Goal: Contribute content

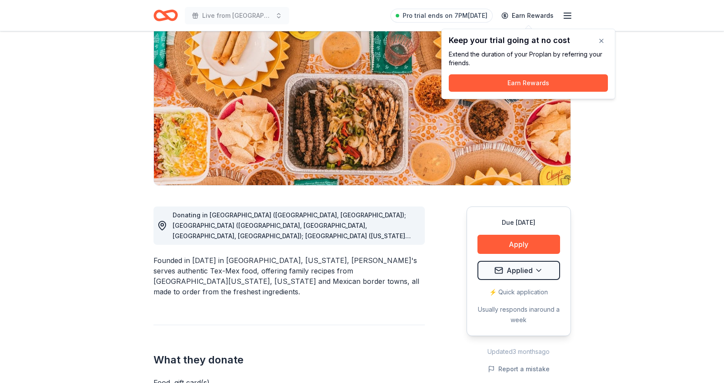
scroll to position [87, 0]
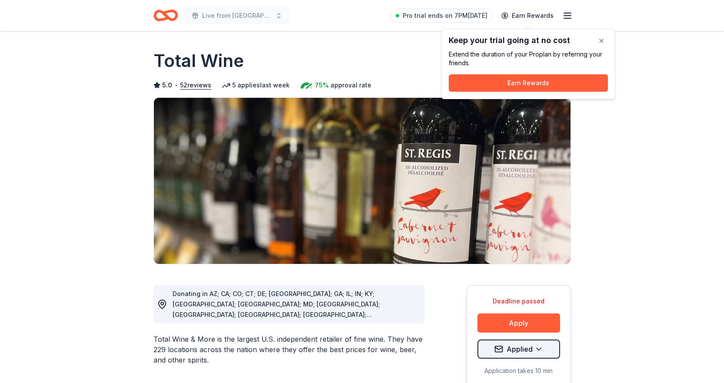
click at [544, 353] on html "Live from Nashville: Valor 4 Veterans Benefiting Folds of Honor Pro trial ends …" at bounding box center [362, 191] width 724 height 383
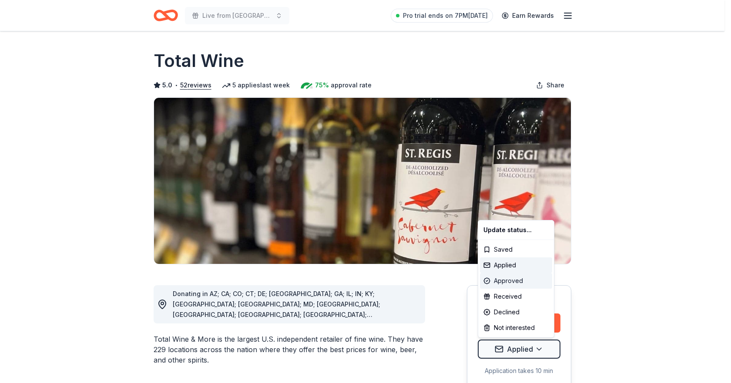
click at [508, 281] on div "Approved" at bounding box center [516, 281] width 72 height 16
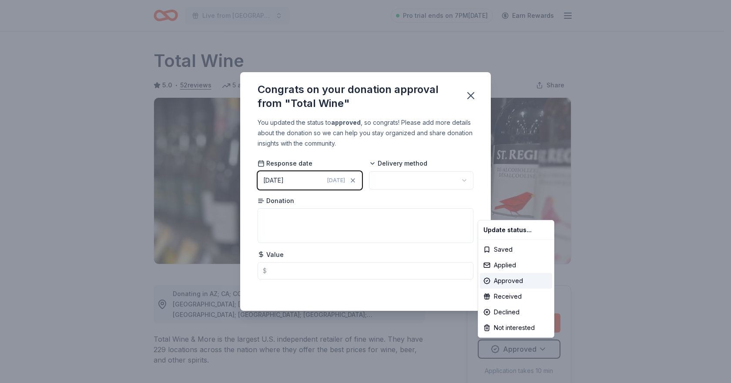
click at [347, 220] on html "Live from Nashville: Valor 4 Veterans Benefiting Folds of Honor Pro trial ends …" at bounding box center [365, 191] width 731 height 383
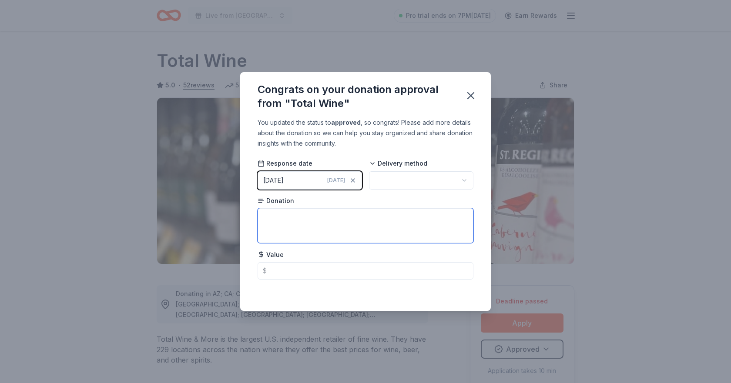
click at [369, 221] on textarea at bounding box center [366, 225] width 216 height 35
type textarea "Private wine class for 20"
click at [423, 171] on div "Delivery method" at bounding box center [421, 174] width 104 height 30
click at [426, 181] on html "Live from Nashville: Valor 4 Veterans Benefiting Folds of Honor Pro trial ends …" at bounding box center [365, 191] width 731 height 383
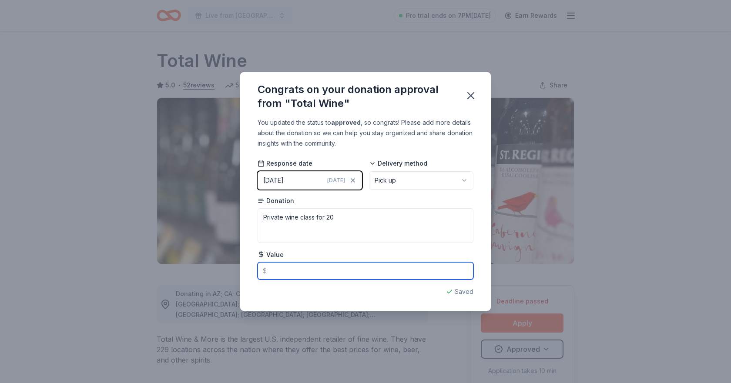
click at [300, 271] on input "text" at bounding box center [366, 270] width 216 height 17
type input "600.00"
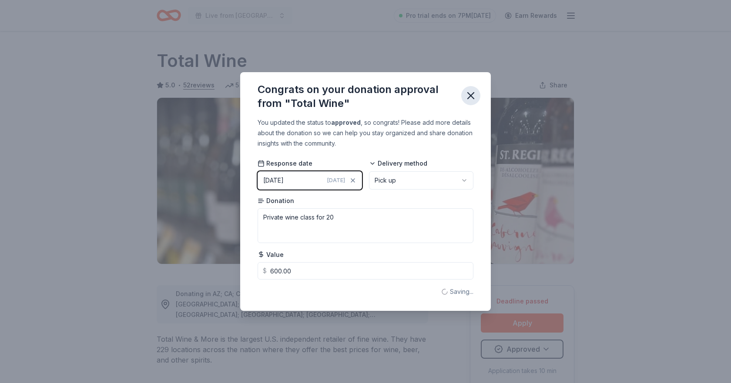
click at [477, 100] on button "button" at bounding box center [470, 95] width 19 height 19
